Goal: Task Accomplishment & Management: Manage account settings

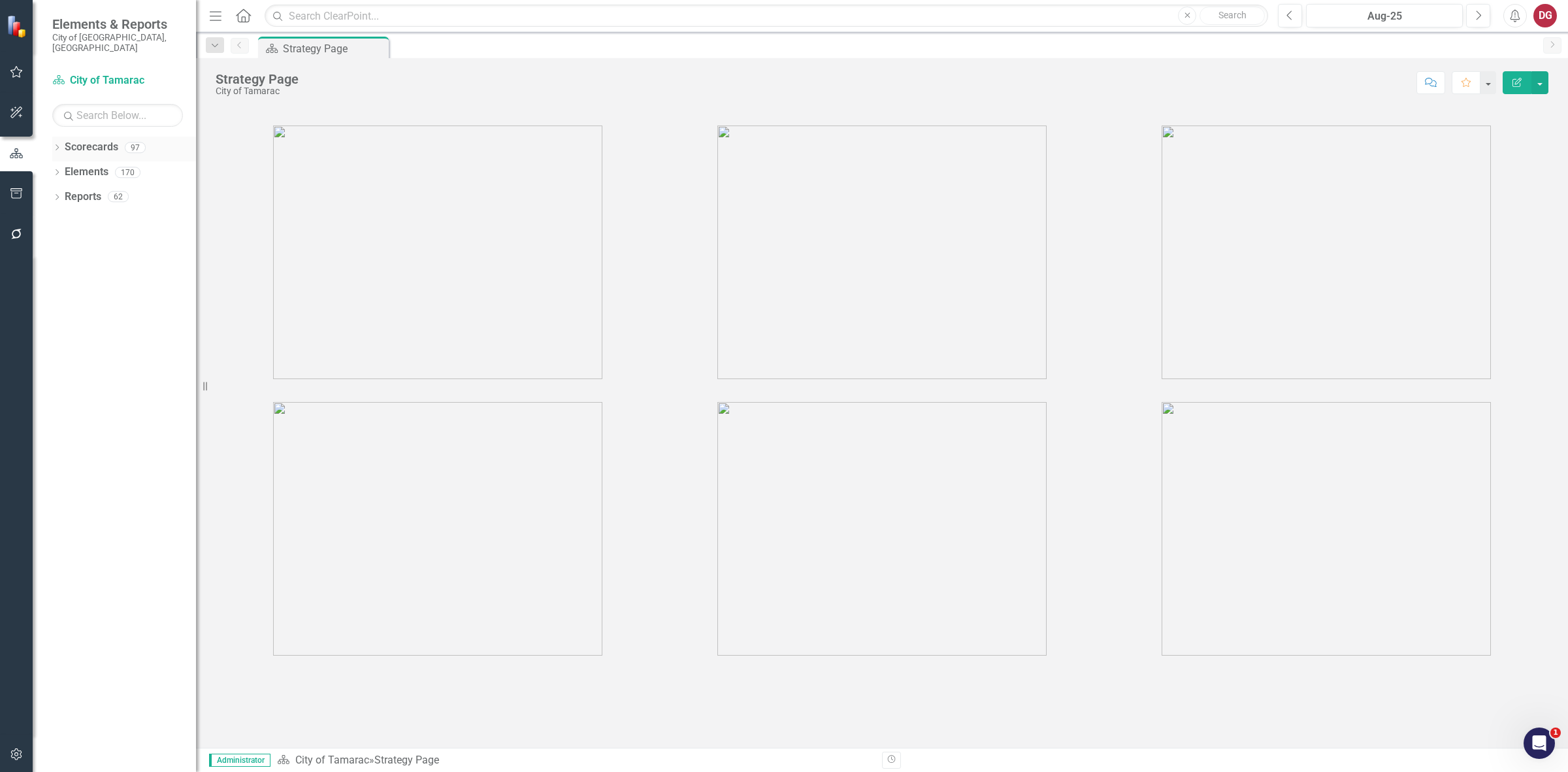
click at [56, 145] on icon "Dropdown" at bounding box center [57, 149] width 9 height 7
click at [60, 161] on div "Dropdown City of Tamarac" at bounding box center [127, 172] width 137 height 22
click at [55, 158] on div "Dropdown Scorecards 97 Dropdown City of Tamarac Dropdown Building Certificate o…" at bounding box center [124, 198] width 144 height 123
click at [60, 168] on icon "Dropdown" at bounding box center [64, 172] width 10 height 8
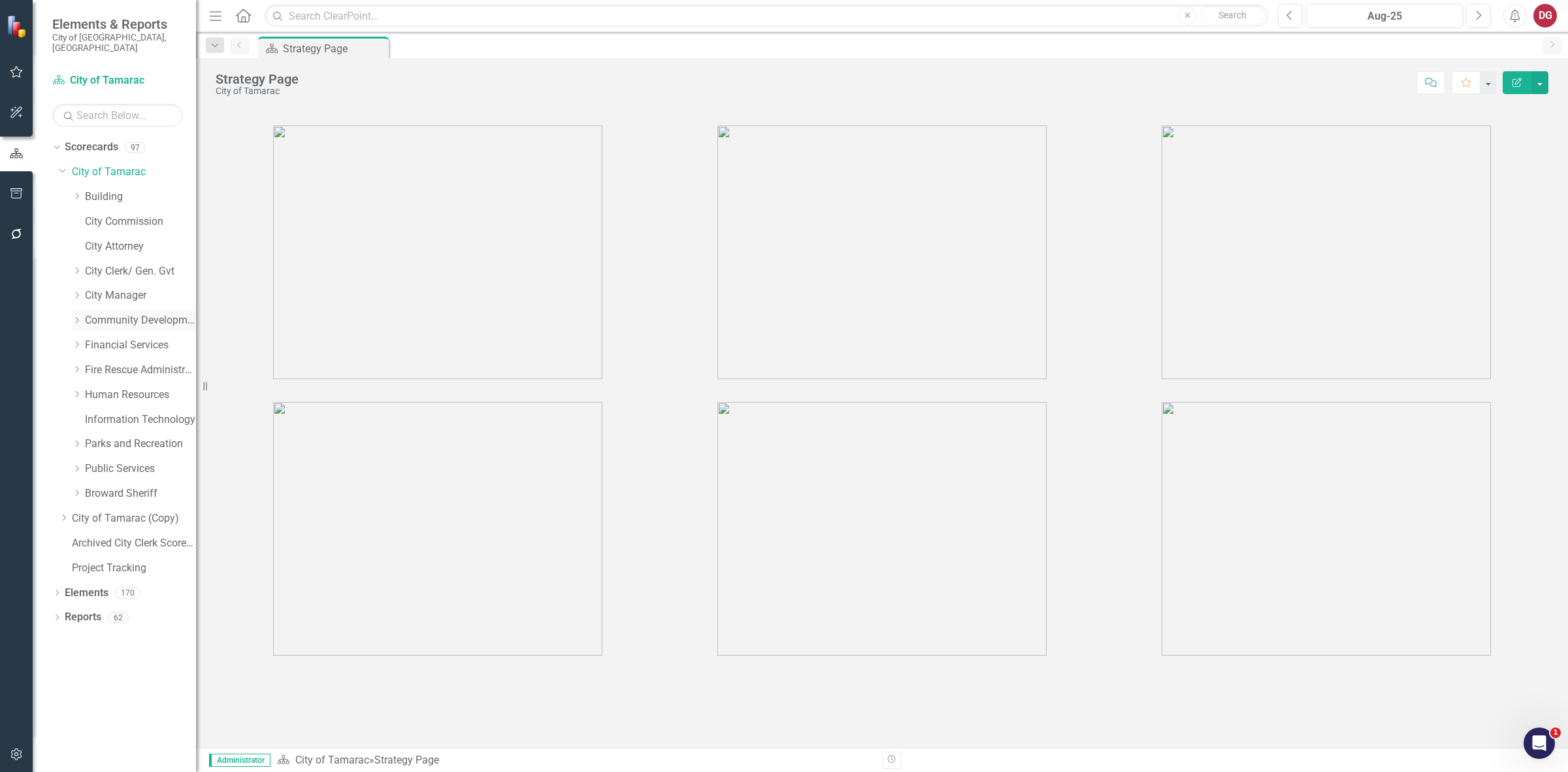
click at [76, 317] on icon "Dropdown" at bounding box center [77, 320] width 10 height 8
click at [118, 413] on link "Housing - Program Description (CDBG/SHIP/NSP/HOME)" at bounding box center [147, 420] width 98 height 15
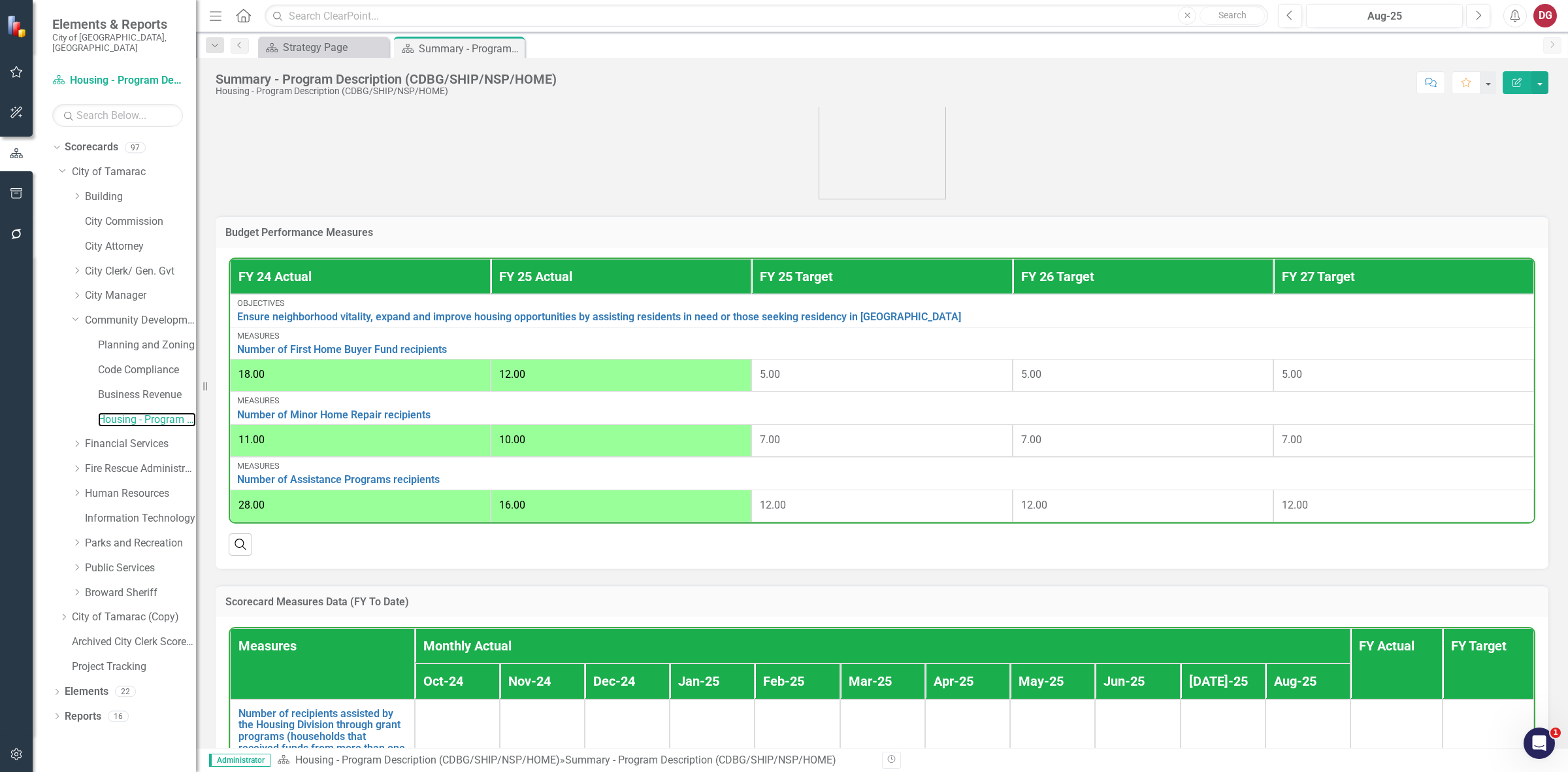
scroll to position [366, 0]
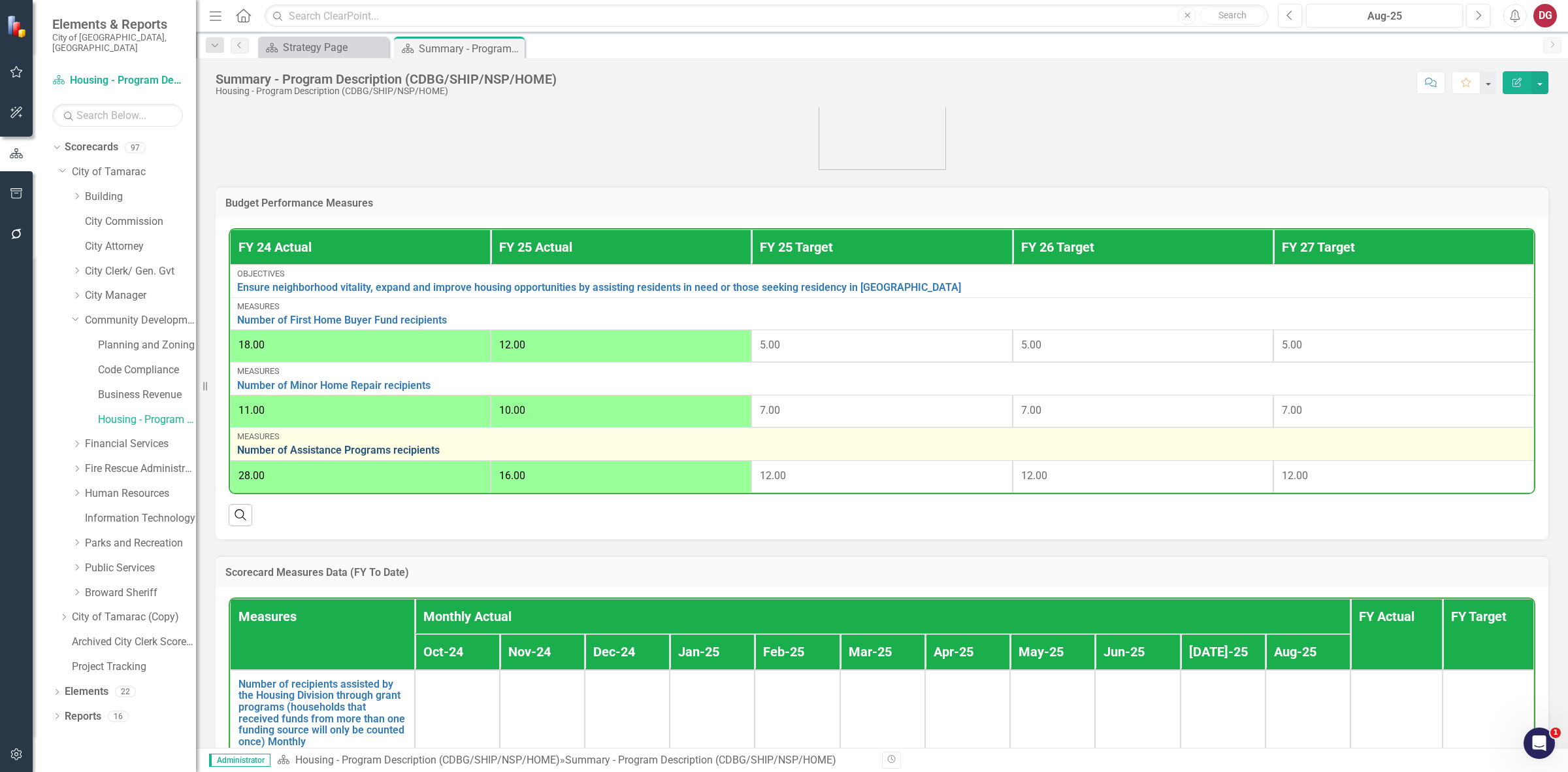
click at [391, 452] on link "Number of Assistance Programs recipients" at bounding box center [882, 450] width 1289 height 12
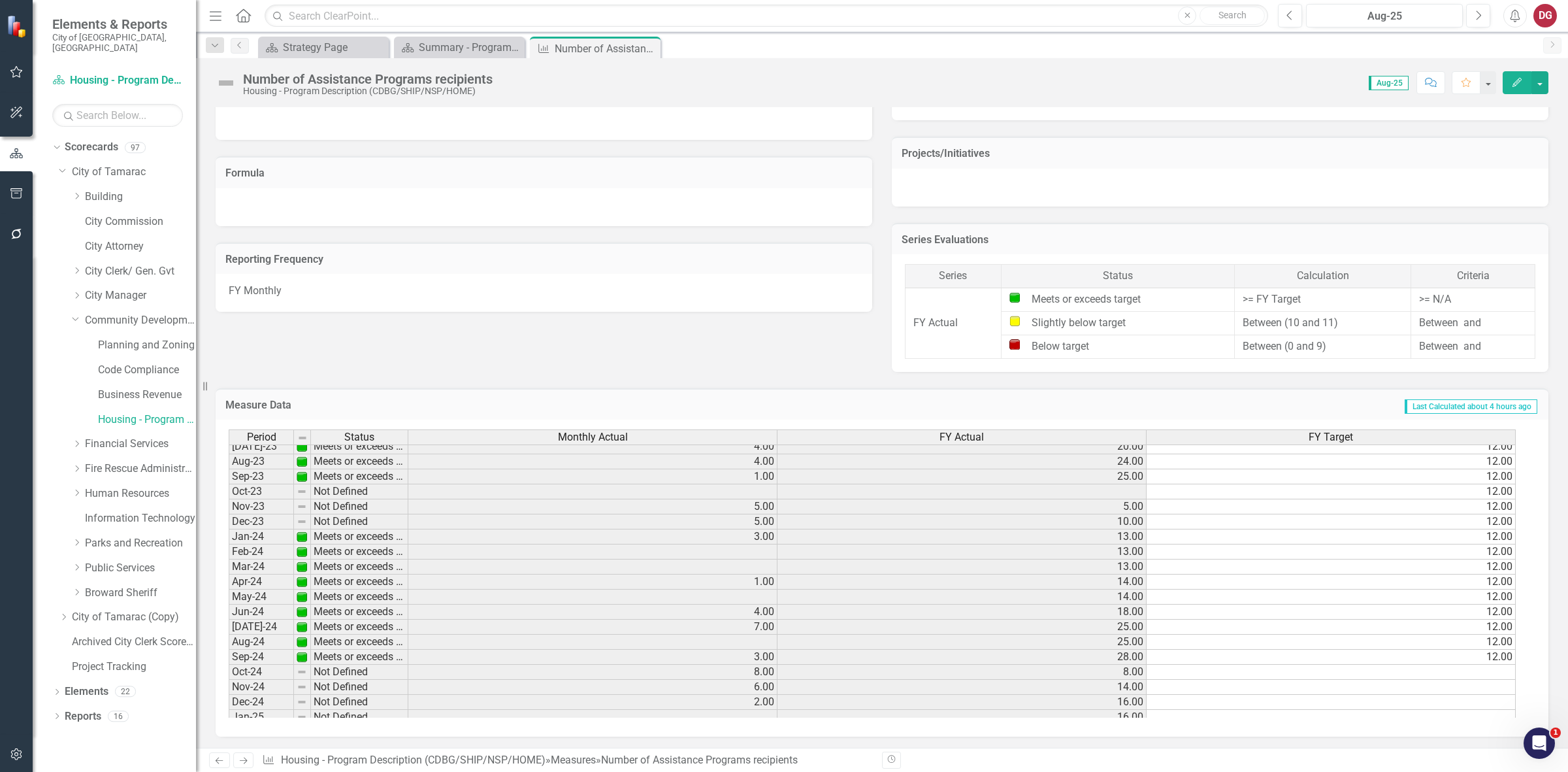
scroll to position [250, 0]
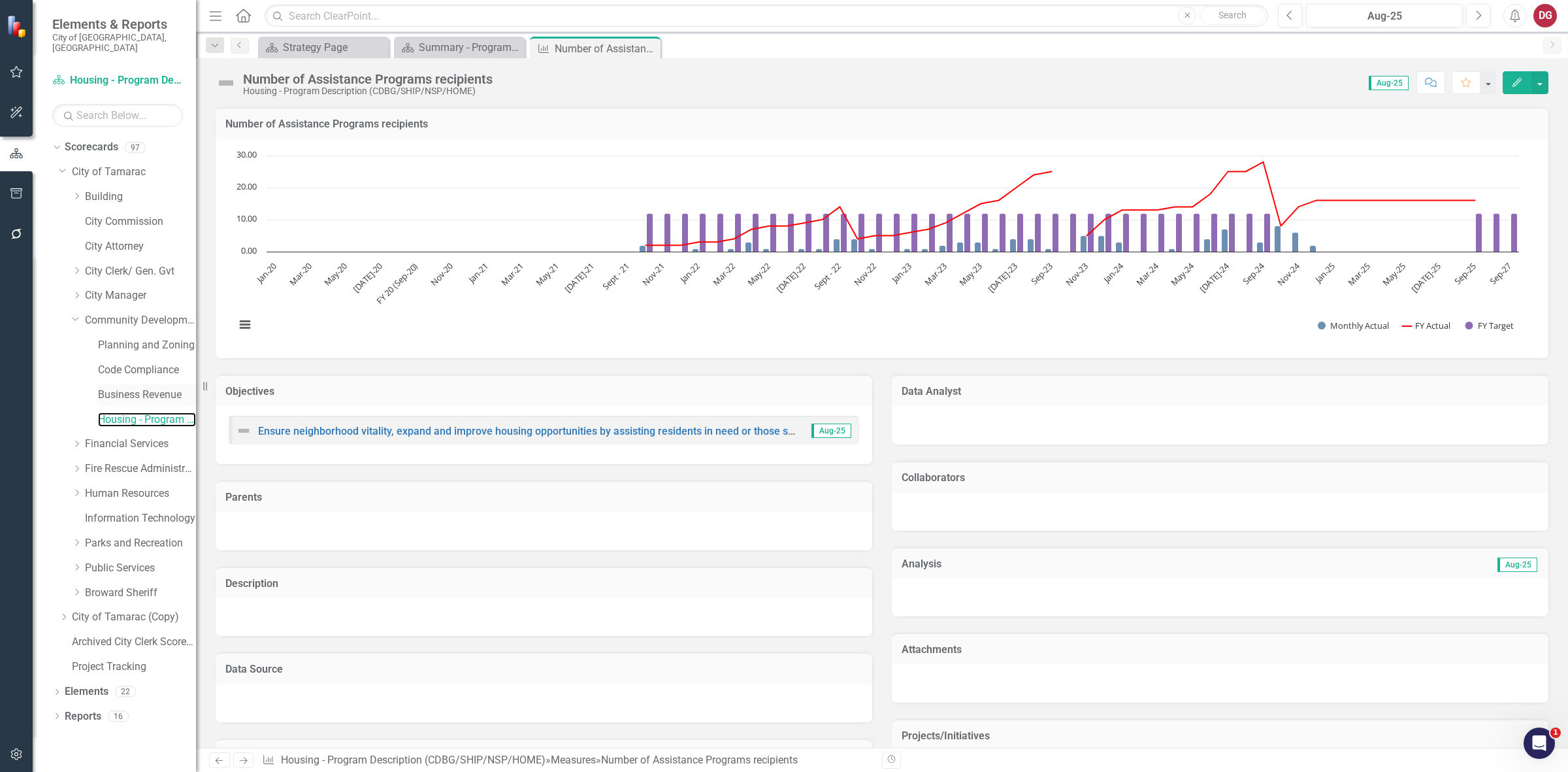
drag, startPoint x: 110, startPoint y: 406, endPoint x: 144, endPoint y: 379, distance: 43.4
click at [110, 413] on link "Housing - Program Description (CDBG/SHIP/NSP/HOME)" at bounding box center [147, 420] width 98 height 15
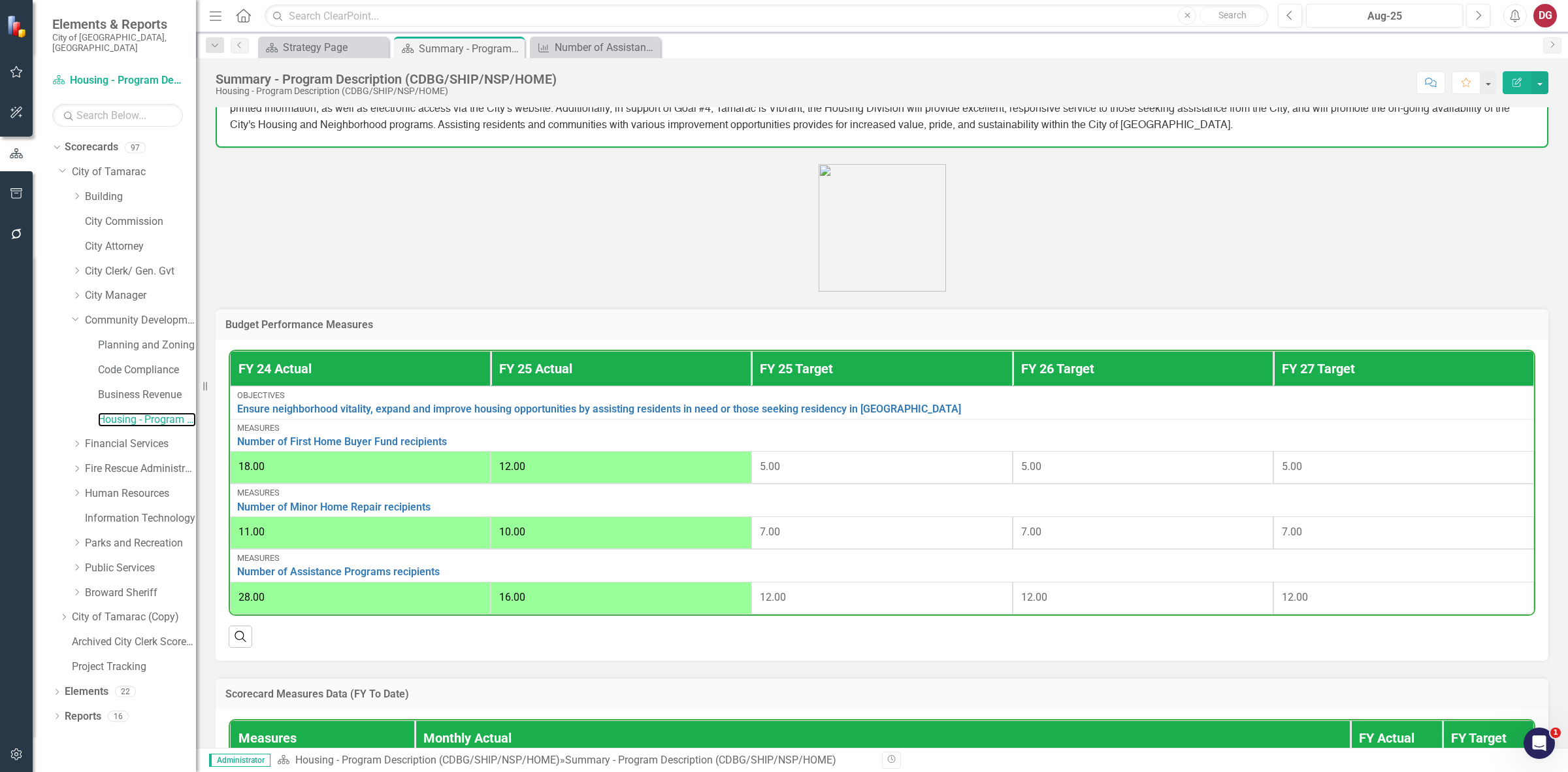
scroll to position [326, 0]
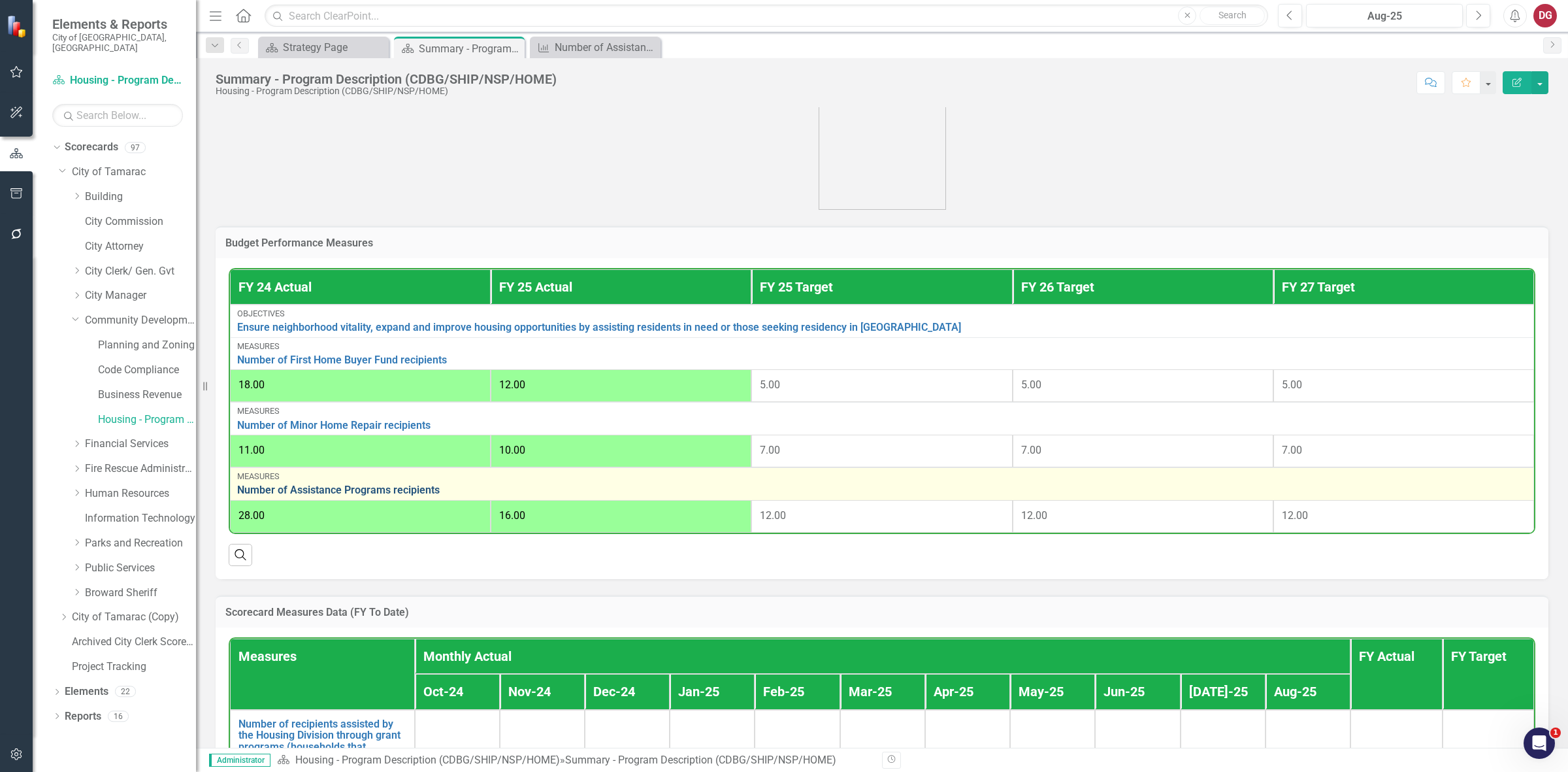
click at [406, 487] on link "Number of Assistance Programs recipients" at bounding box center [882, 490] width 1289 height 12
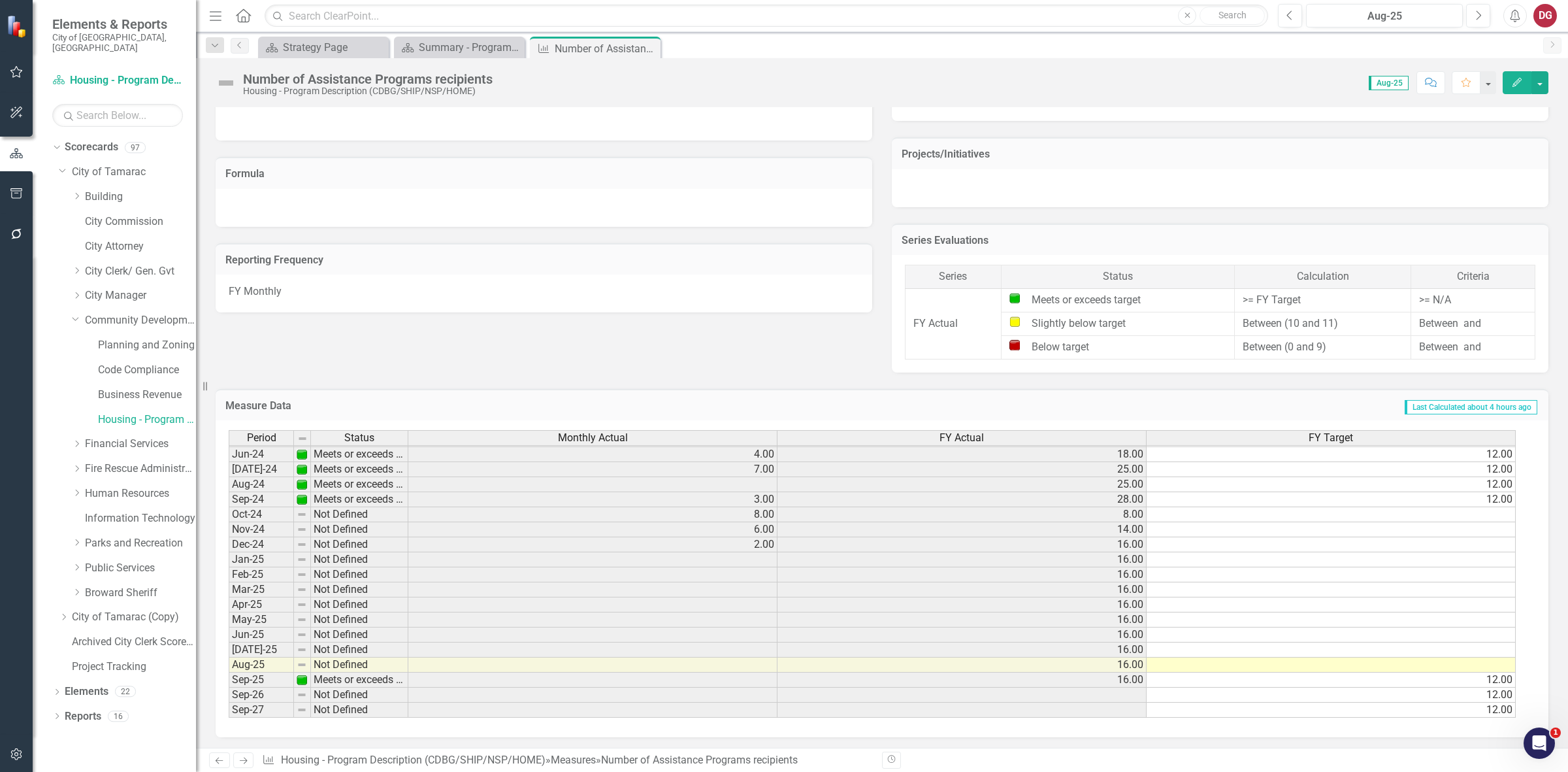
scroll to position [485, 0]
click at [106, 413] on link "Housing - Program Description (CDBG/SHIP/NSP/HOME)" at bounding box center [147, 420] width 98 height 15
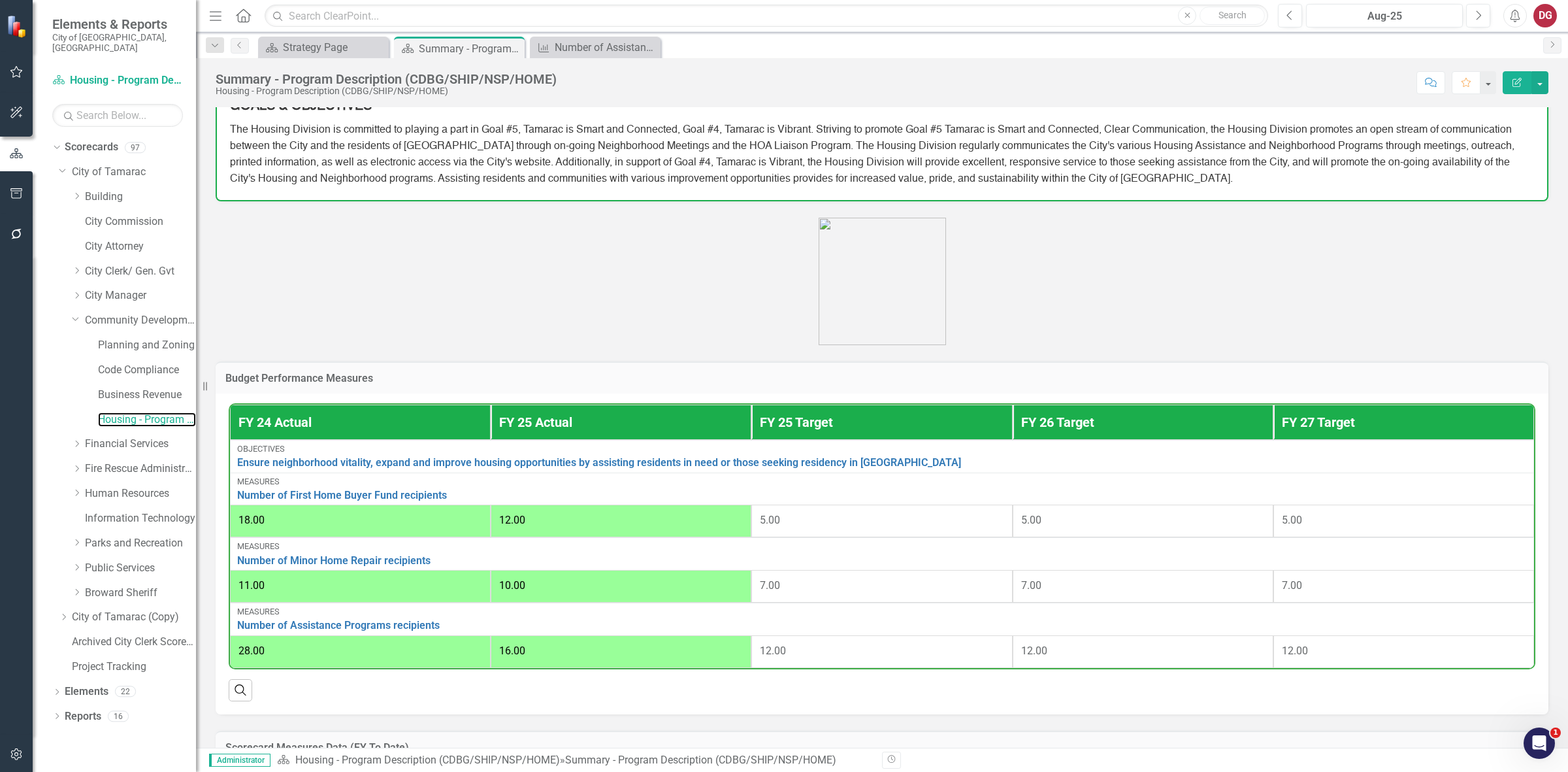
scroll to position [163, 0]
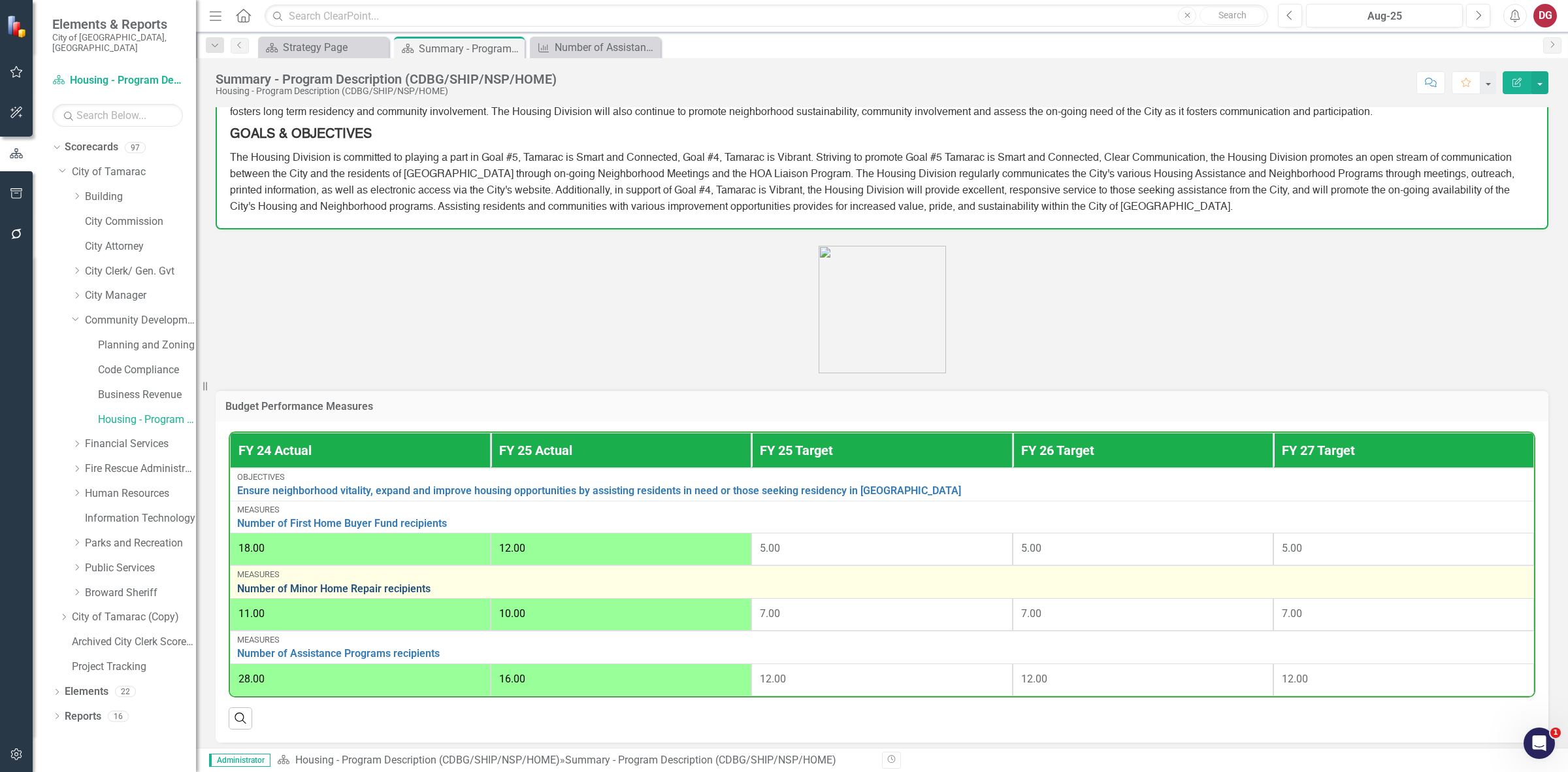
click at [363, 587] on link "Number of Minor Home Repair recipients" at bounding box center [882, 588] width 1289 height 12
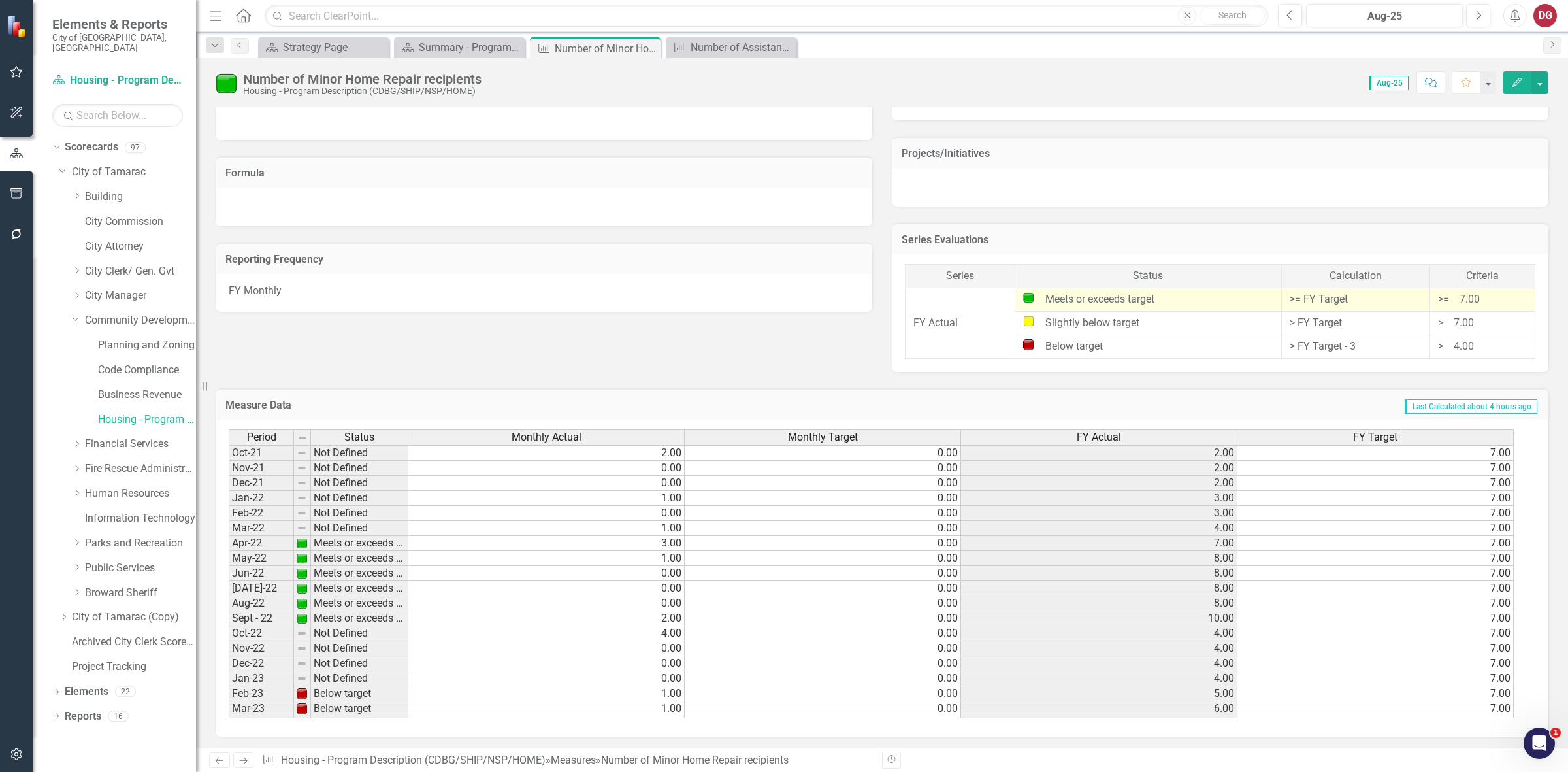
scroll to position [92, 0]
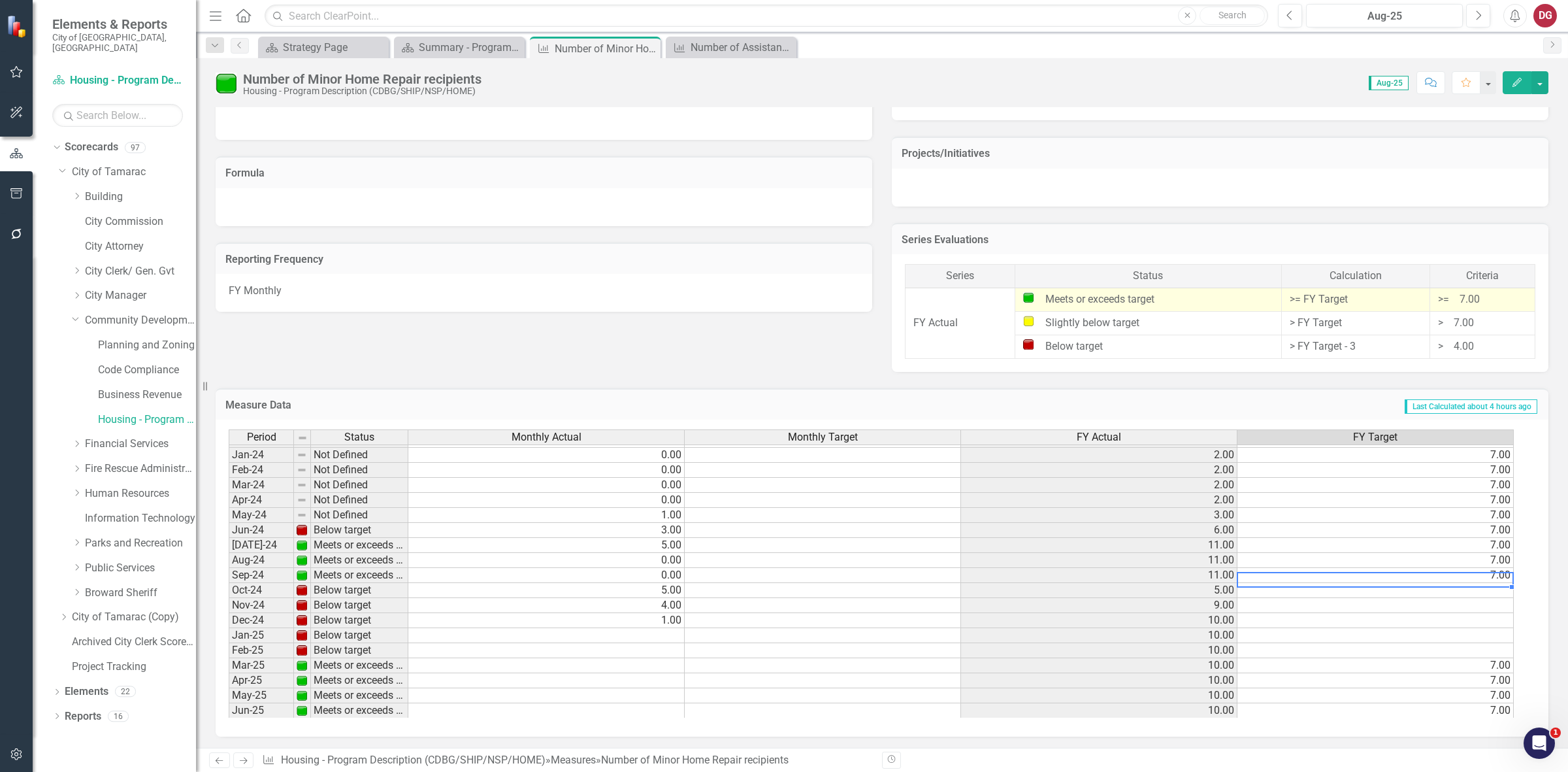
click at [1497, 574] on tbody "Nov-22 Not Defined 0.00 0.00 4.00 7.00 Dec-22 Not Defined 0.00 0.00 4.00 7.00 J…" at bounding box center [871, 515] width 1285 height 557
drag, startPoint x: 1510, startPoint y: 582, endPoint x: 1494, endPoint y: 657, distance: 76.7
click at [229, 657] on div "Period Status Monthly Actual Monthly Target FY Actual FY Target Jan-23 Not Defi…" at bounding box center [229, 522] width 0 height 542
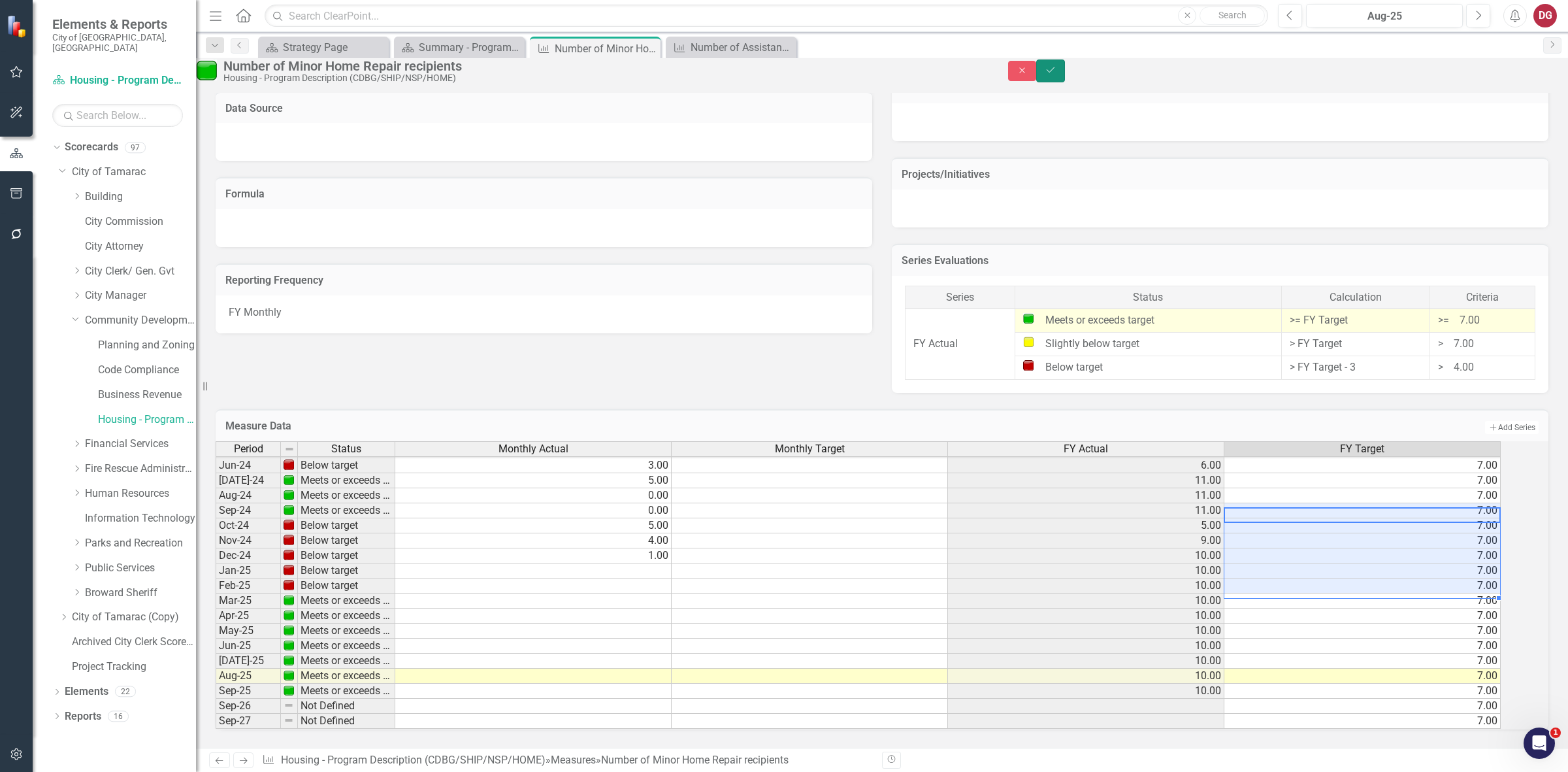
click at [1056, 73] on icon "Save" at bounding box center [1050, 69] width 12 height 9
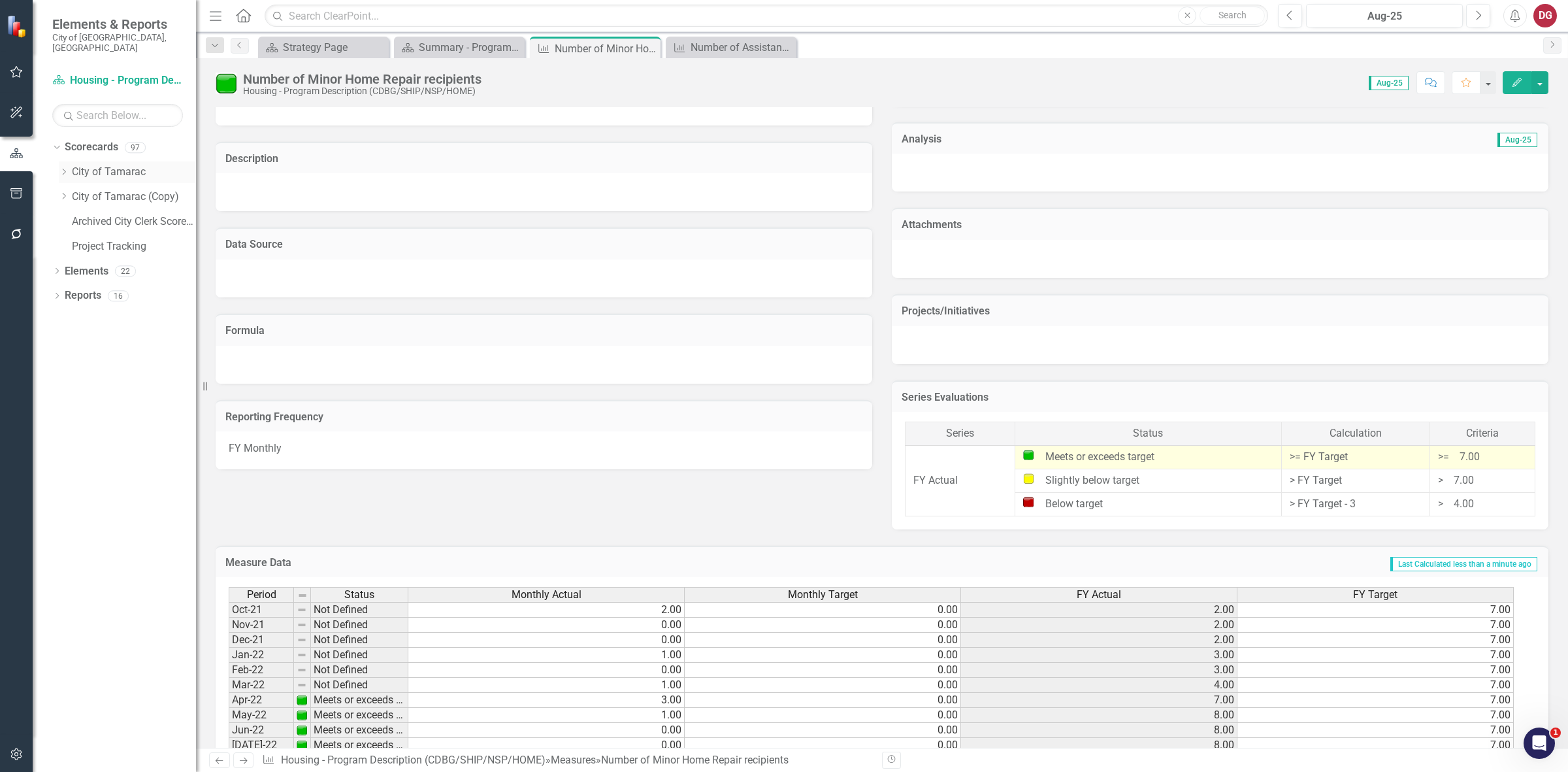
click at [63, 168] on icon "Dropdown" at bounding box center [64, 172] width 10 height 8
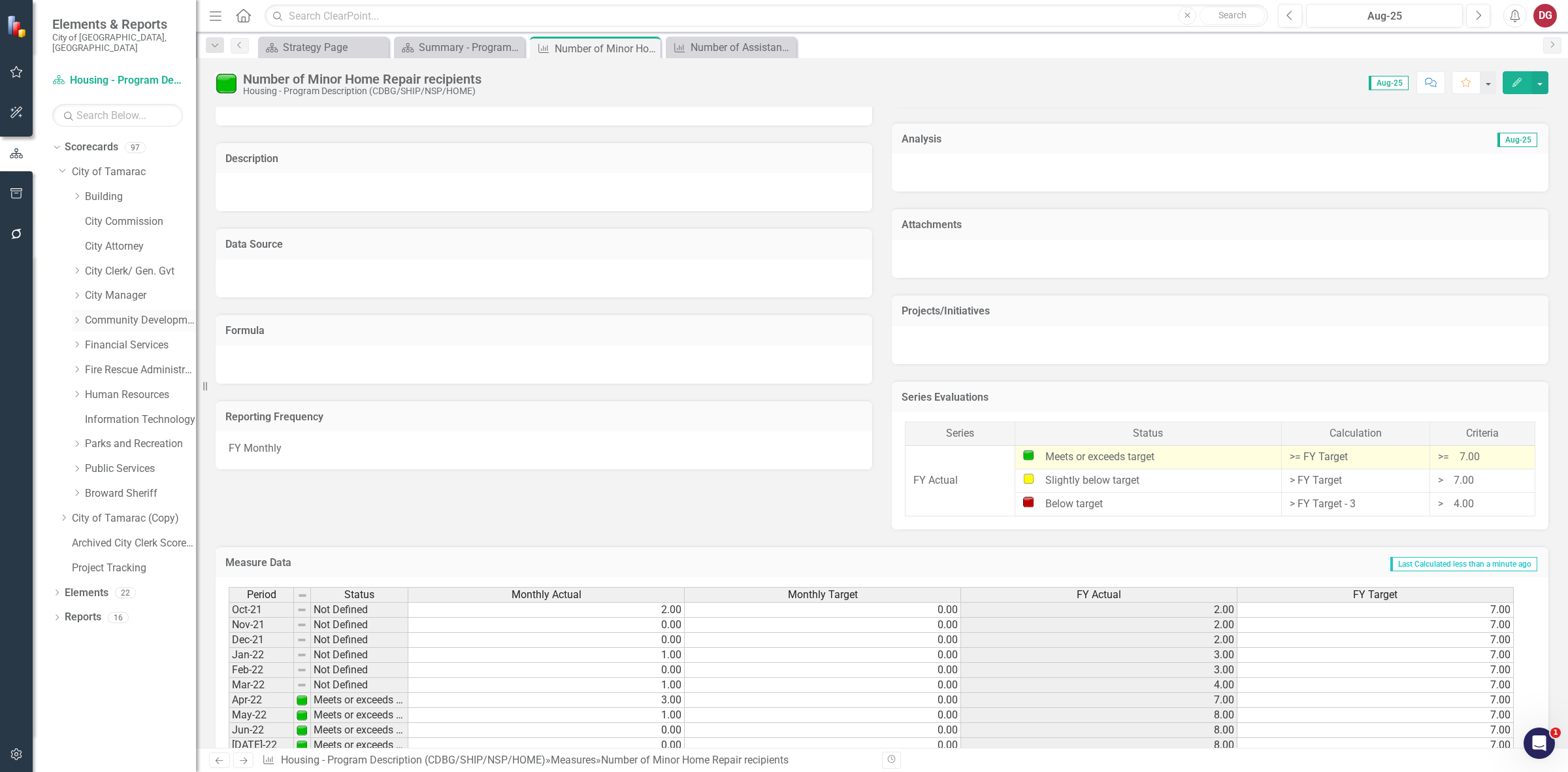
click at [81, 317] on icon "Dropdown" at bounding box center [77, 320] width 10 height 8
click at [121, 413] on link "Housing - Program Description (CDBG/SHIP/NSP/HOME)" at bounding box center [147, 420] width 98 height 15
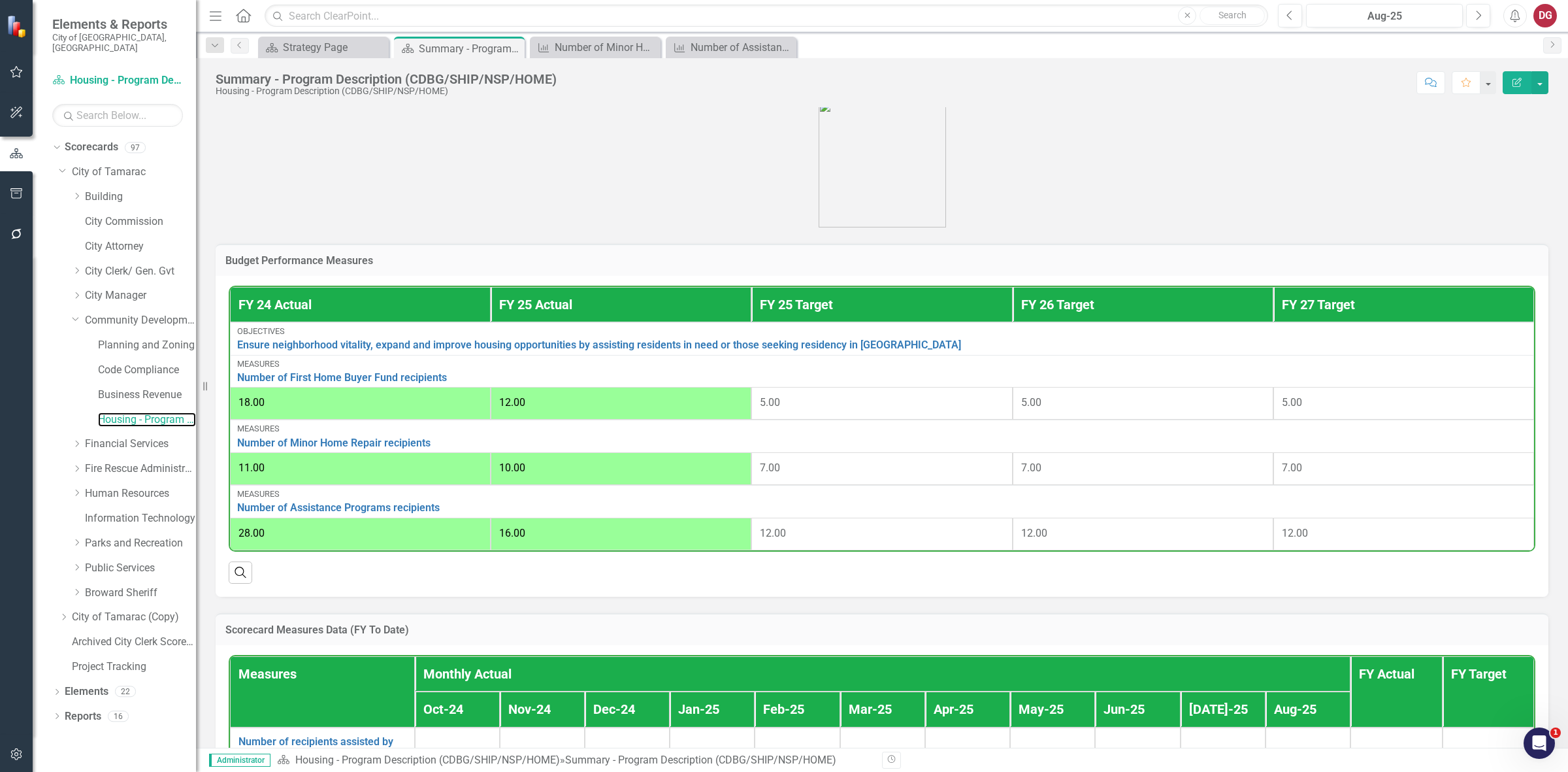
scroll to position [271, 0]
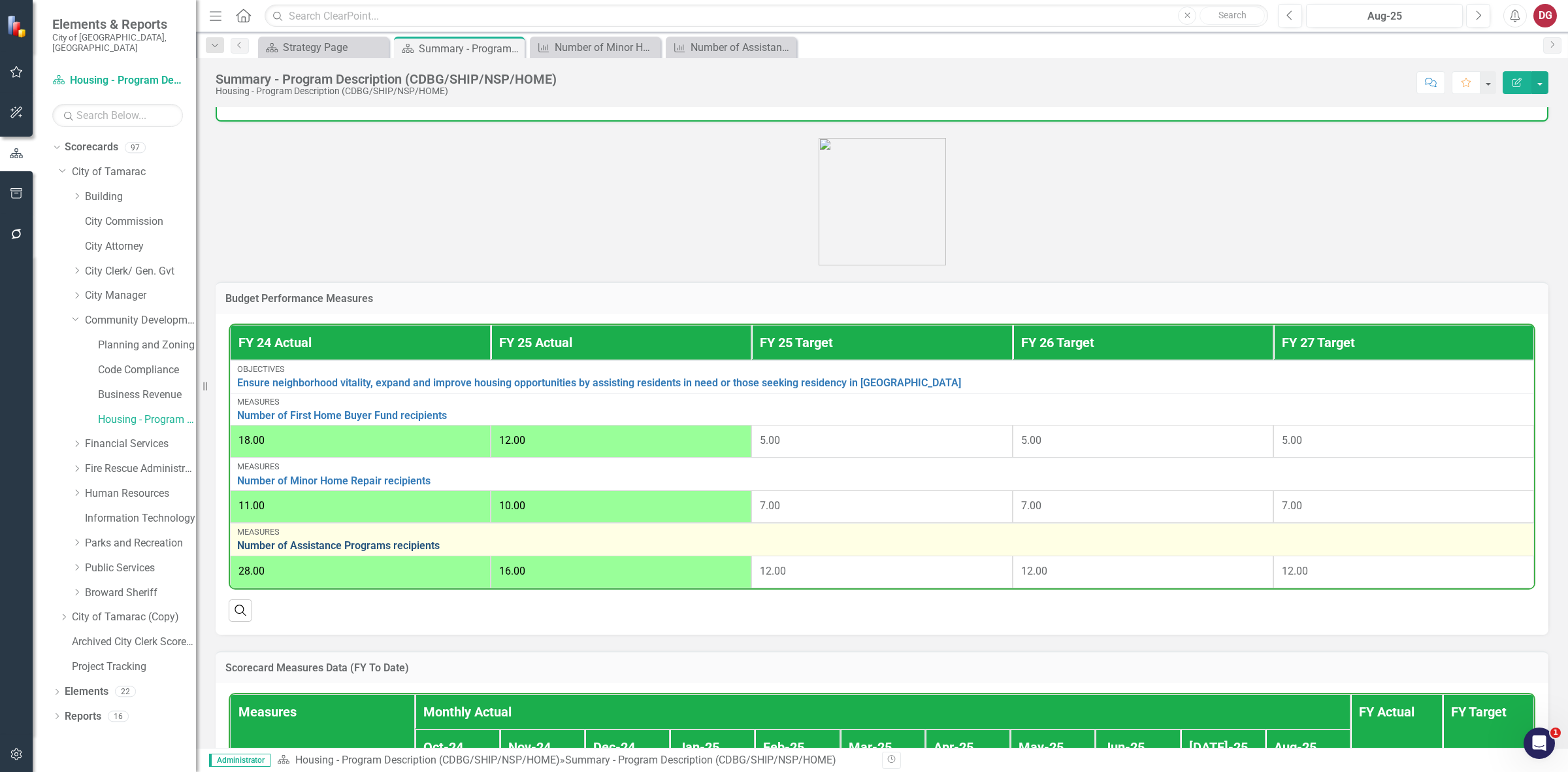
click at [392, 541] on link "Number of Assistance Programs recipients" at bounding box center [882, 546] width 1289 height 12
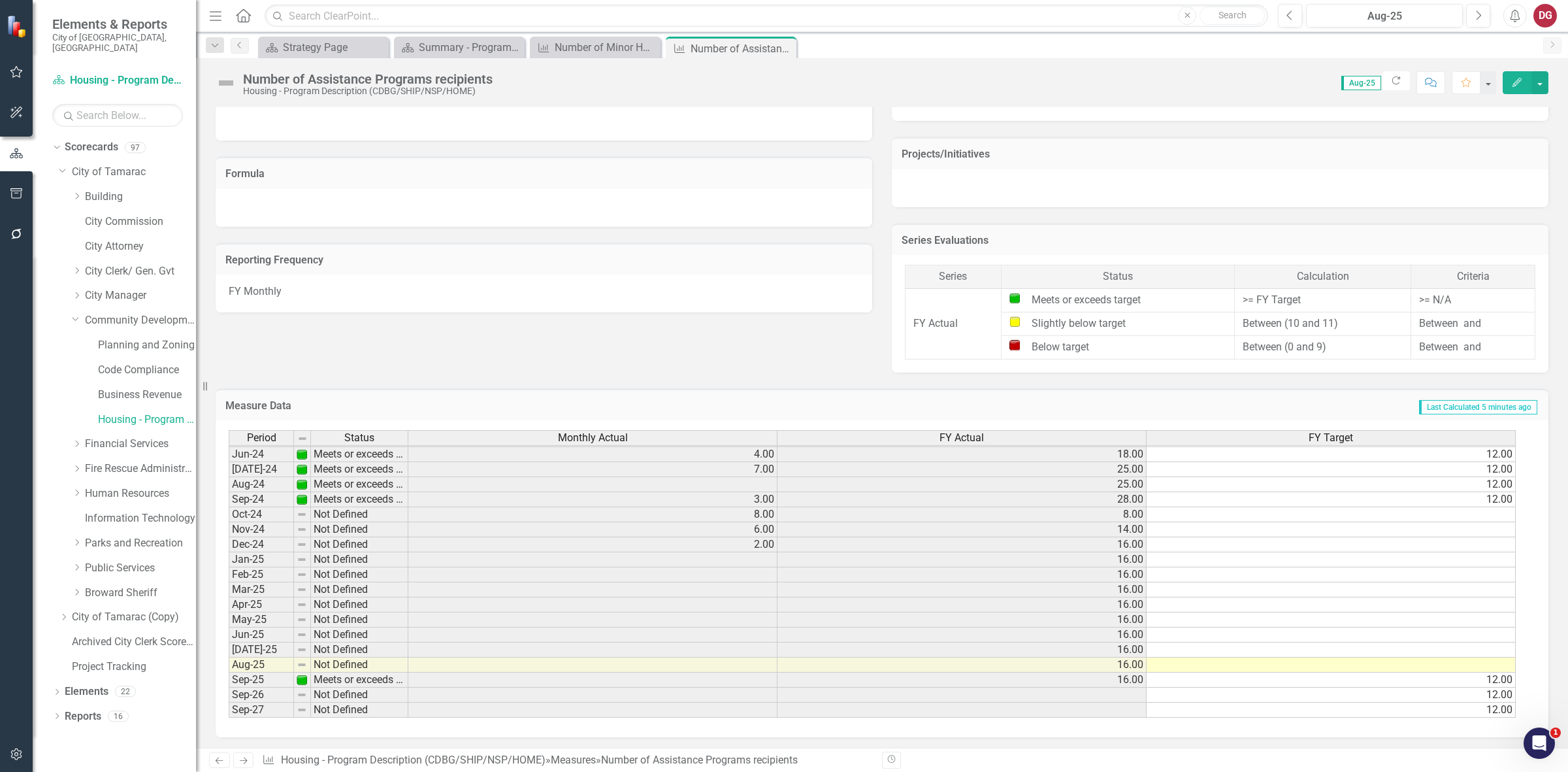
scroll to position [485, 0]
click at [229, 502] on div "Period Status Monthly Actual FY Actual FY Target May-23 Meets or exceeds target…" at bounding box center [229, 476] width 0 height 482
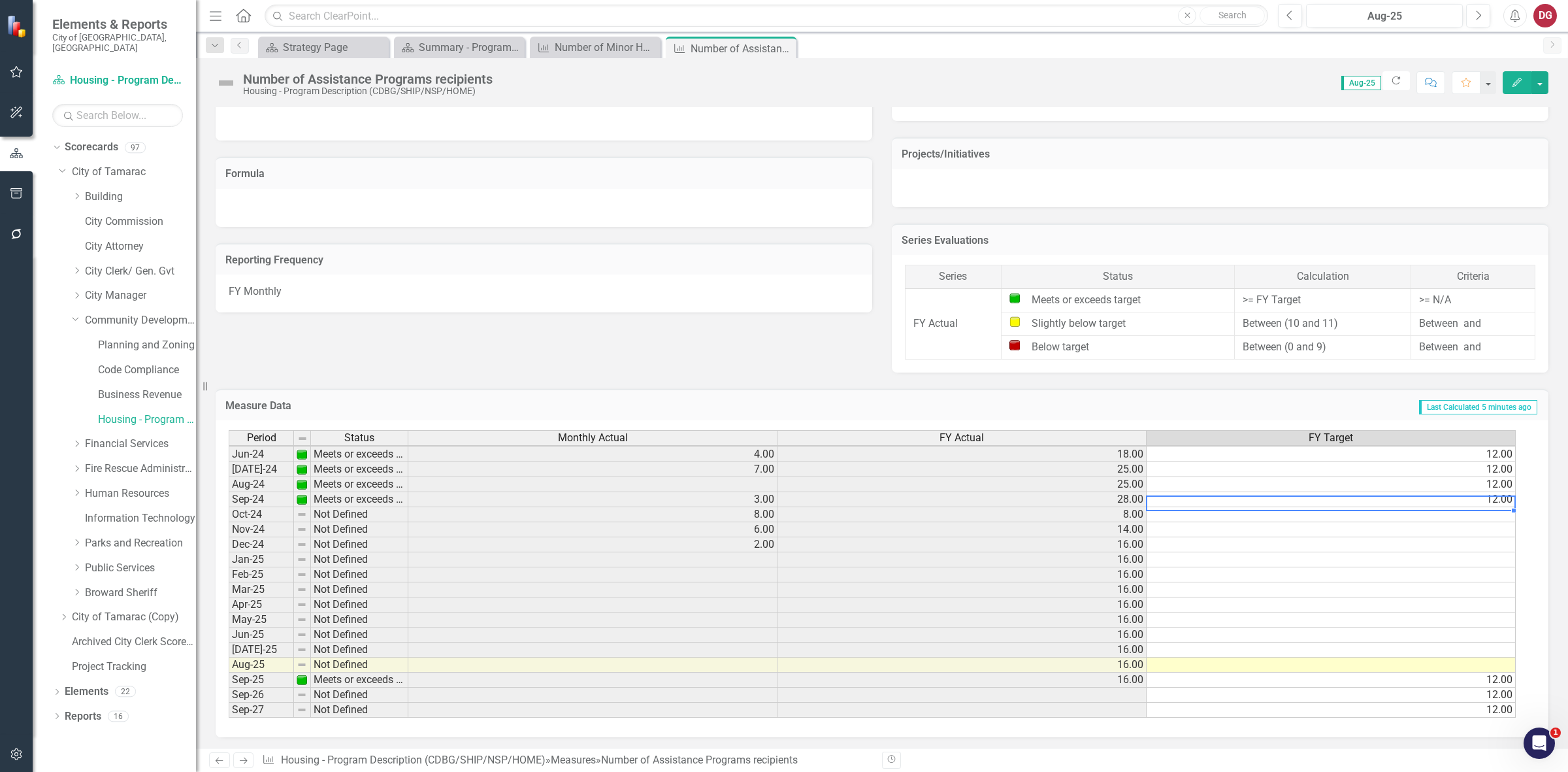
click at [1491, 494] on td "12.00" at bounding box center [1331, 499] width 369 height 15
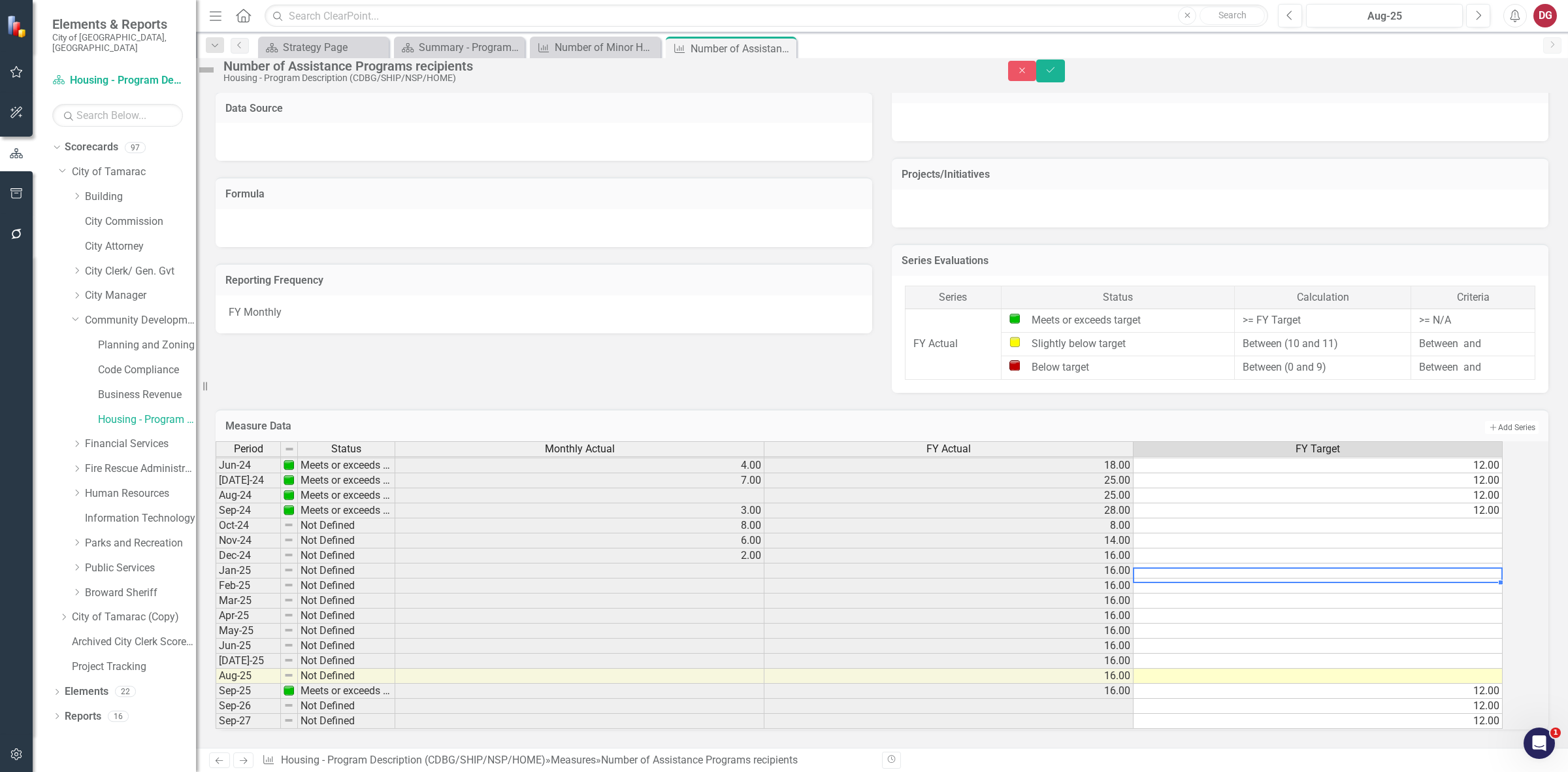
click at [216, 550] on div "Period Status Monthly Actual FY Actual FY Target May-23 Meets or exceeds target…" at bounding box center [216, 488] width 0 height 482
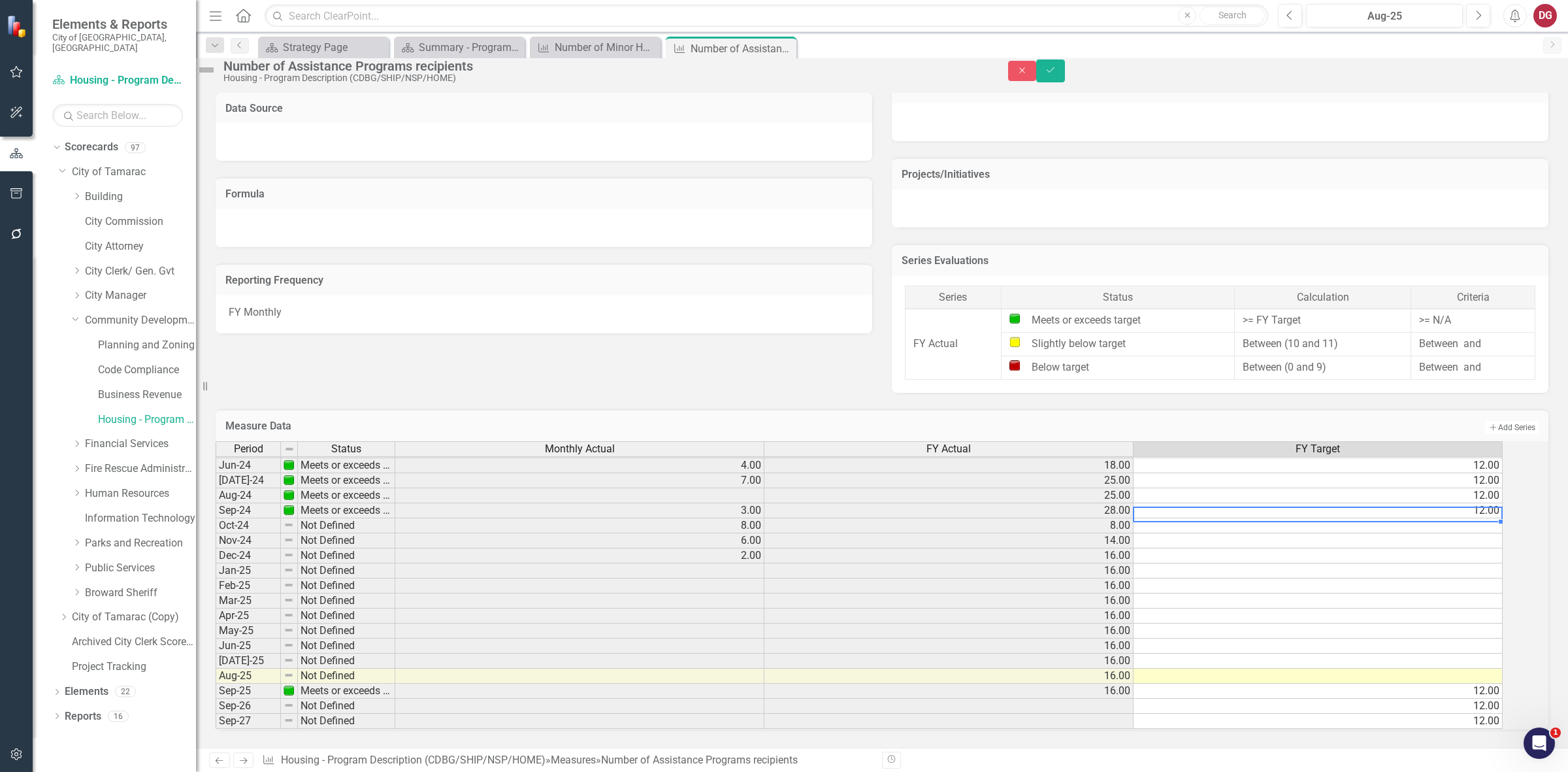
click at [1491, 503] on td "12.00" at bounding box center [1318, 510] width 369 height 15
drag, startPoint x: 1513, startPoint y: 503, endPoint x: 1497, endPoint y: 663, distance: 160.8
click at [216, 663] on div "Period Status Monthly Actual FY Actual FY Target May-23 Meets or exceeds target…" at bounding box center [216, 488] width 0 height 482
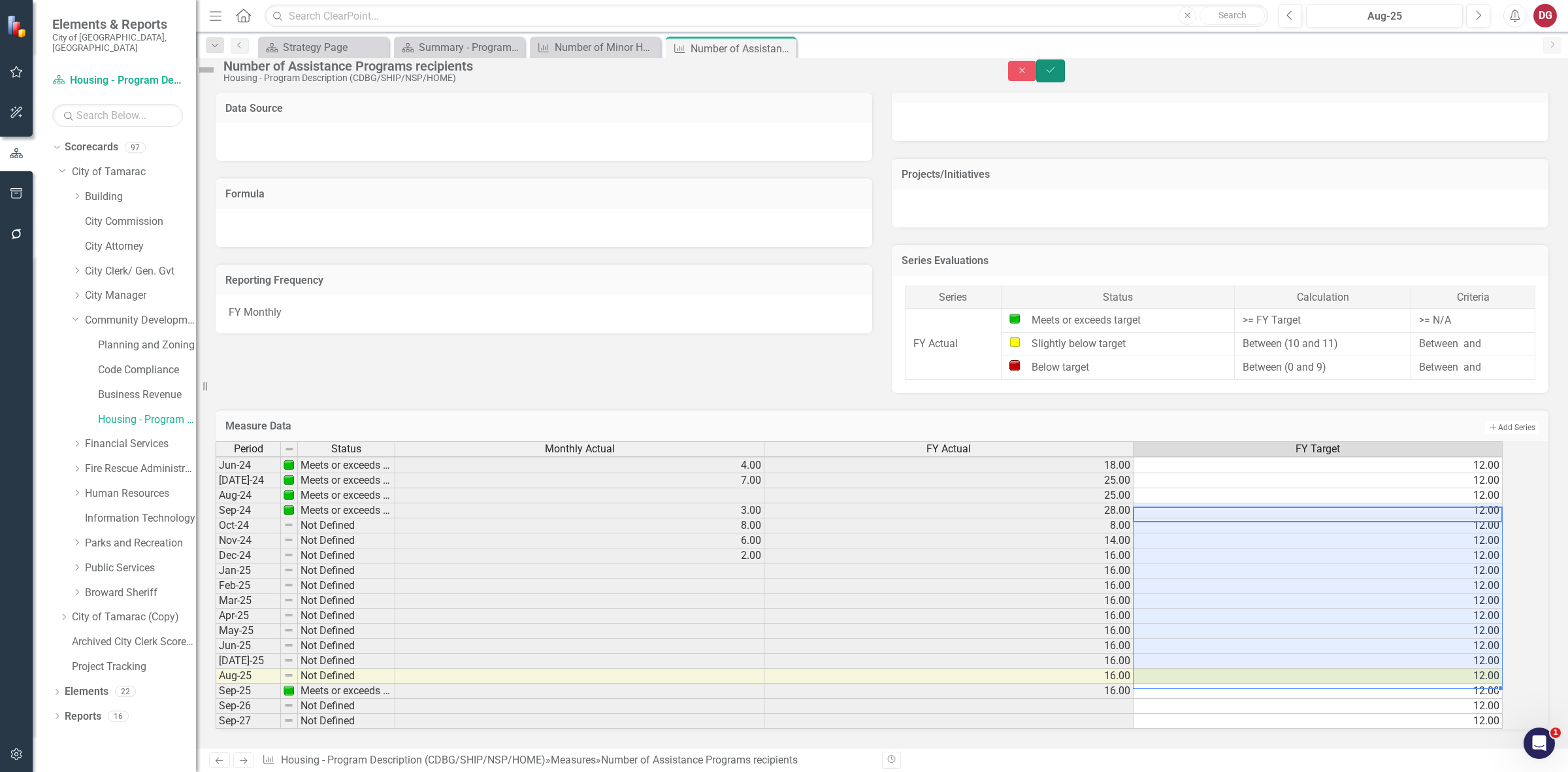
click at [1056, 74] on icon "Save" at bounding box center [1050, 69] width 12 height 9
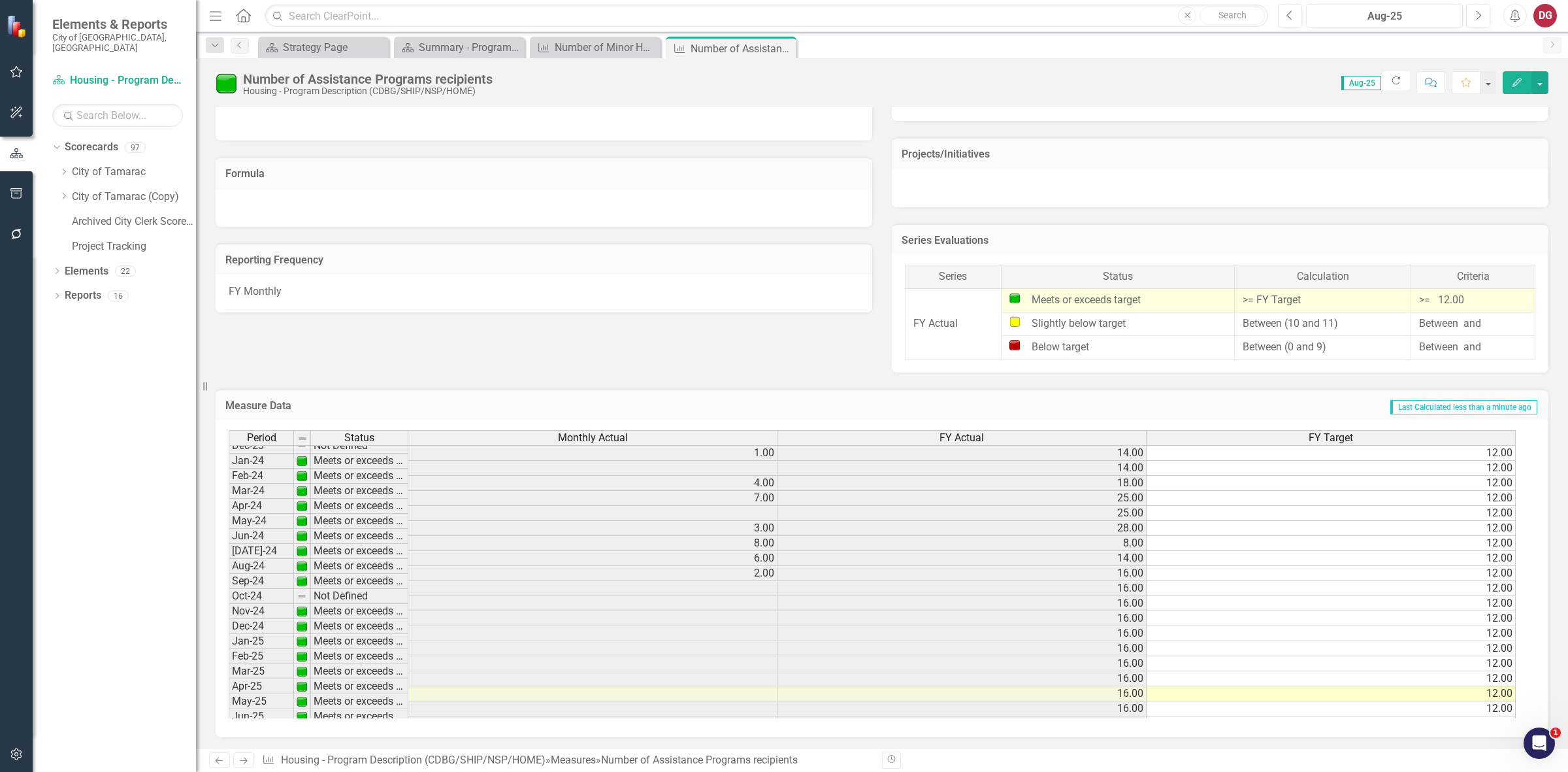
scroll to position [481, 0]
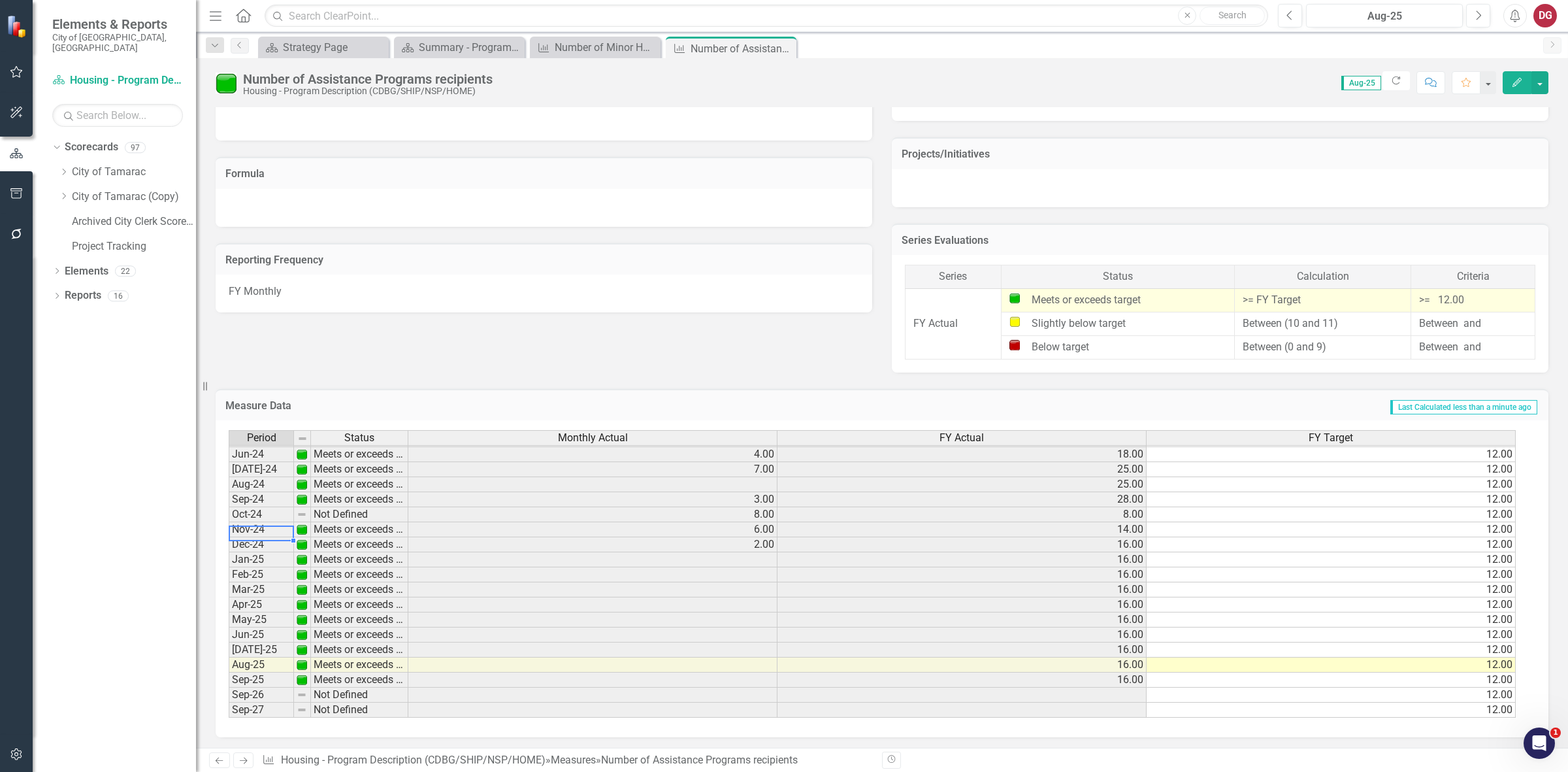
click at [240, 531] on tbody "May-23 Meets or exceeds target Jun-23 Meets or exceeds target [DATE]-23 Meets o…" at bounding box center [319, 484] width 180 height 467
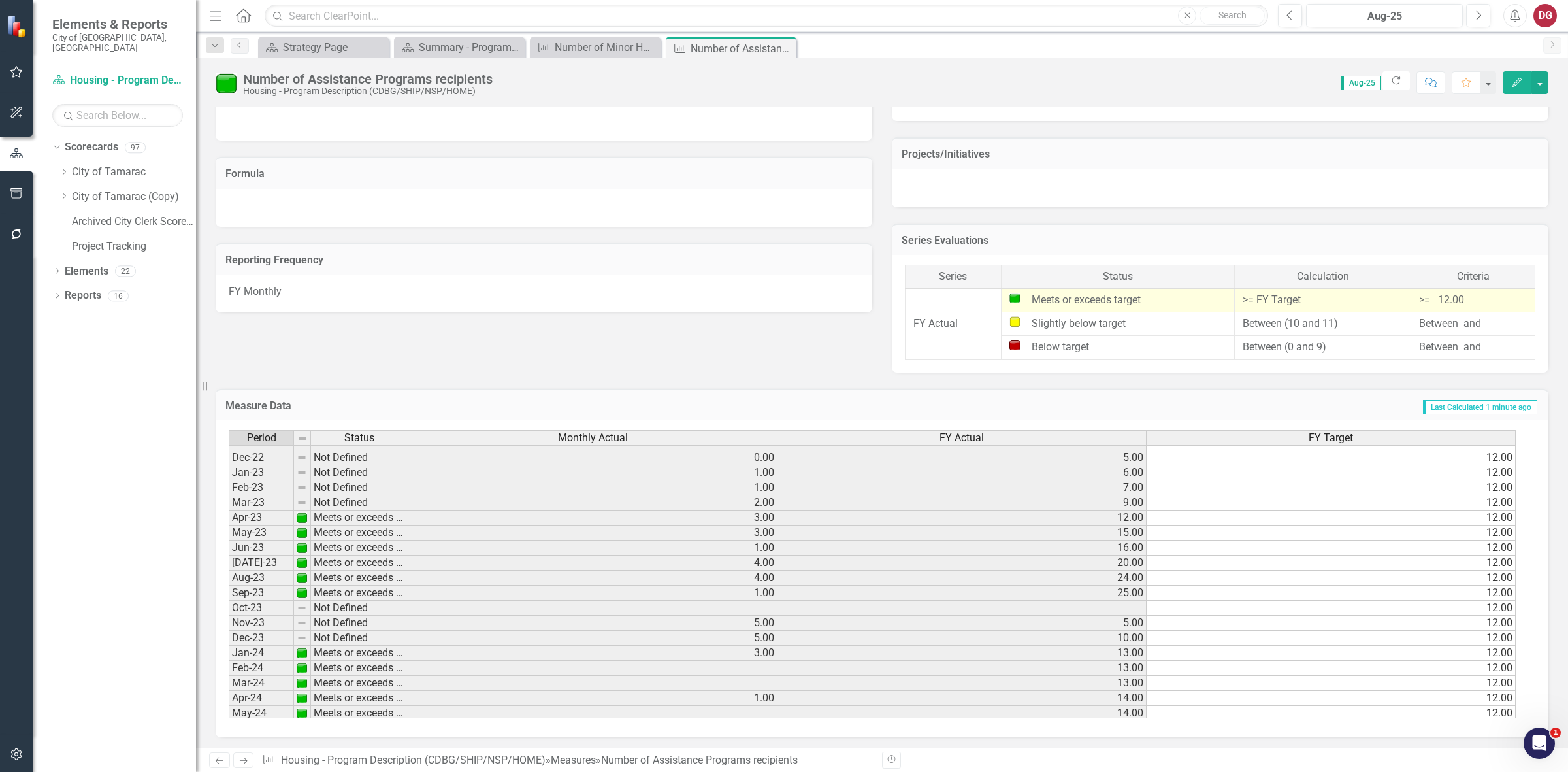
scroll to position [132, 0]
click at [89, 165] on link "City of Tamarac" at bounding box center [134, 172] width 124 height 15
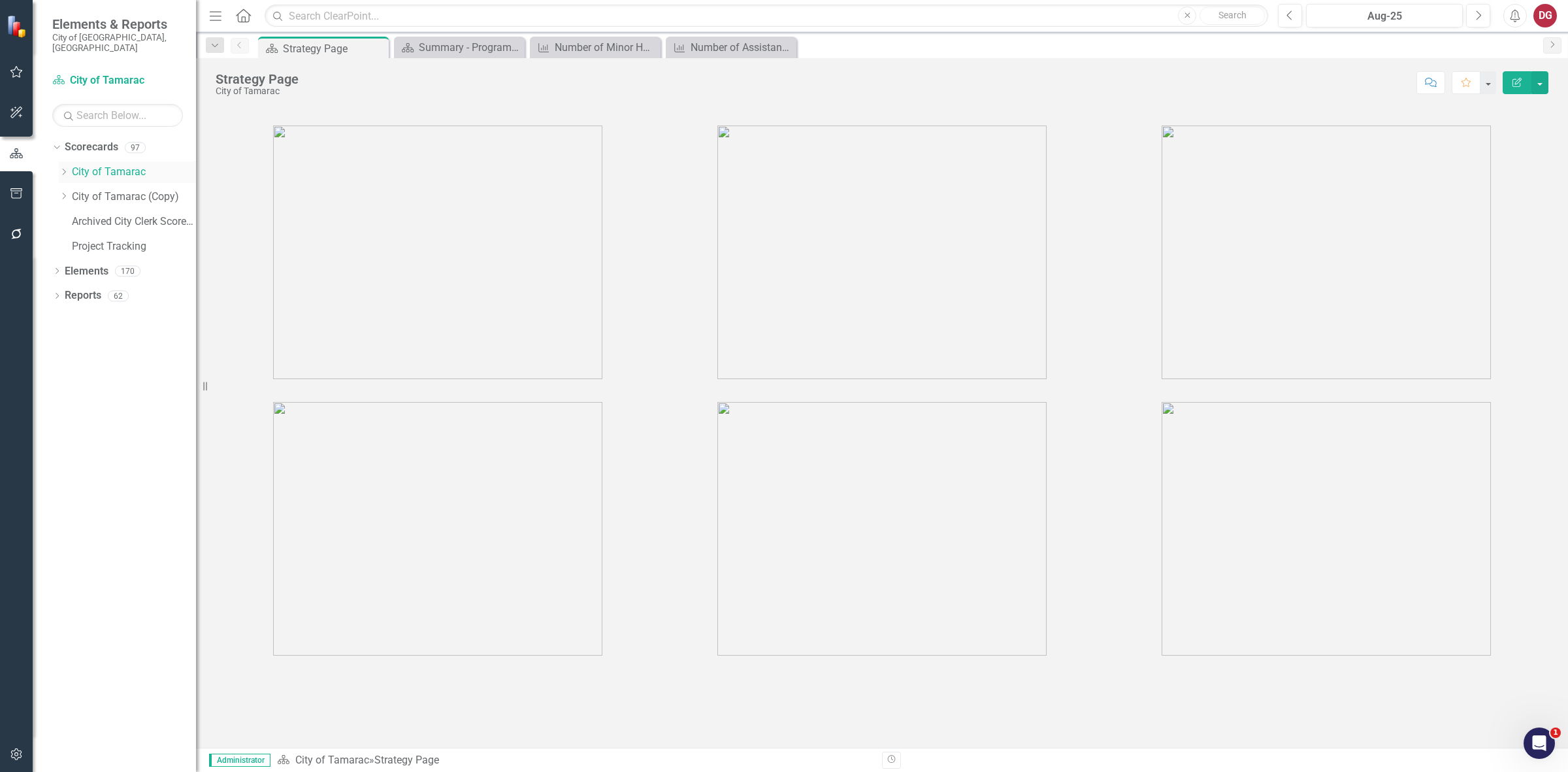
click at [65, 169] on icon at bounding box center [64, 172] width 4 height 6
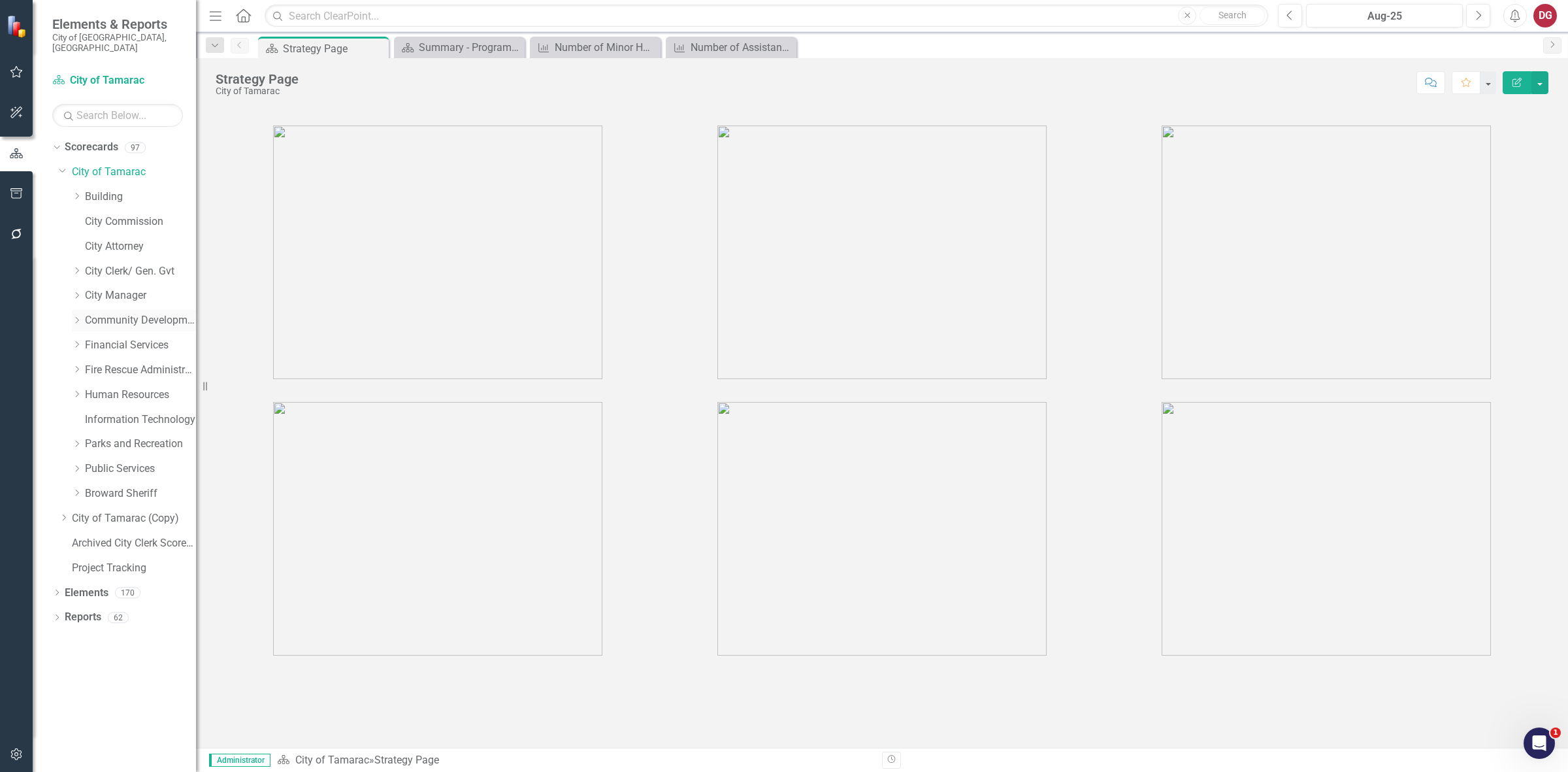
click at [99, 313] on link "Community Development" at bounding box center [140, 320] width 111 height 15
